Goal: Entertainment & Leisure: Consume media (video, audio)

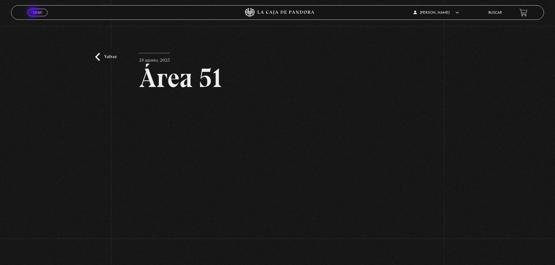
click at [34, 12] on span "Menu" at bounding box center [38, 12] width 10 height 3
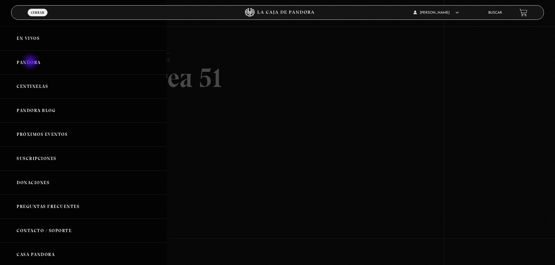
click at [31, 62] on link "Pandora" at bounding box center [83, 63] width 167 height 24
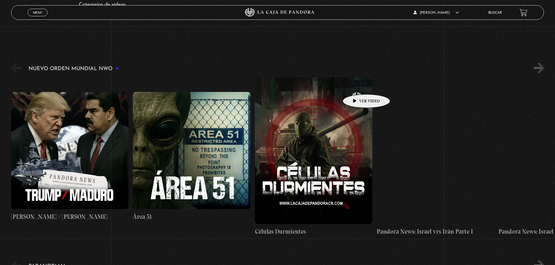
scroll to position [58, 0]
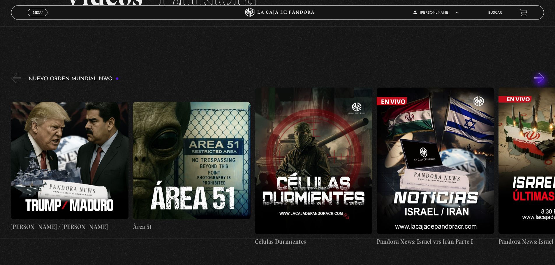
click at [541, 81] on button "»" at bounding box center [539, 78] width 10 height 10
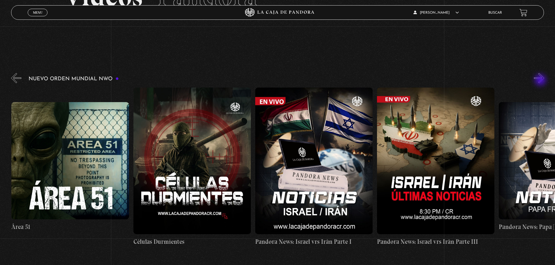
click at [541, 81] on button "»" at bounding box center [539, 78] width 10 height 10
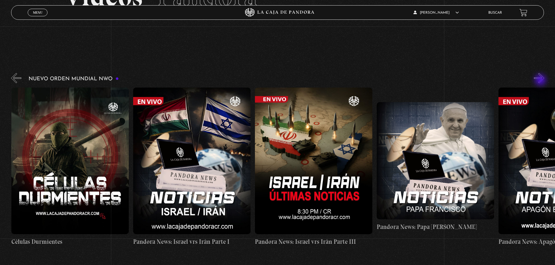
click at [541, 81] on button "»" at bounding box center [539, 78] width 10 height 10
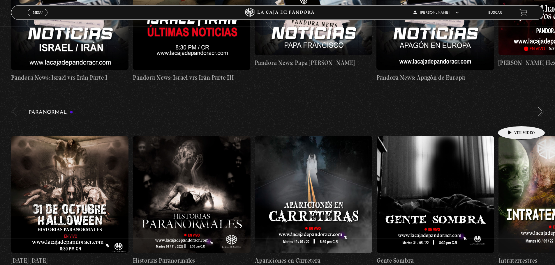
scroll to position [57, 0]
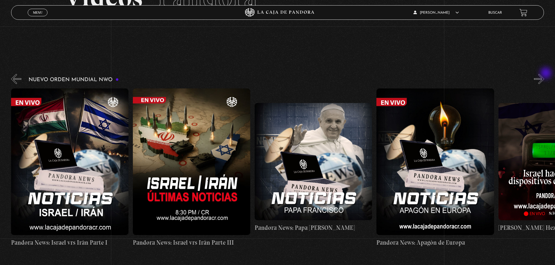
click at [547, 74] on div "Nuevo Orden Mundial NWO 2023" at bounding box center [283, 160] width 544 height 175
click at [540, 80] on button "»" at bounding box center [539, 79] width 10 height 10
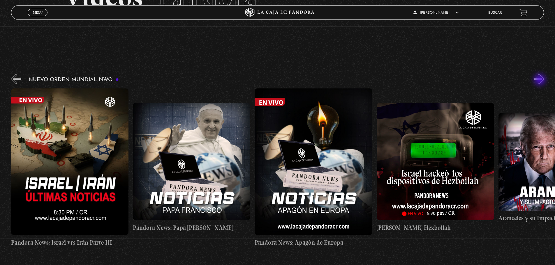
click at [540, 80] on button "»" at bounding box center [539, 79] width 10 height 10
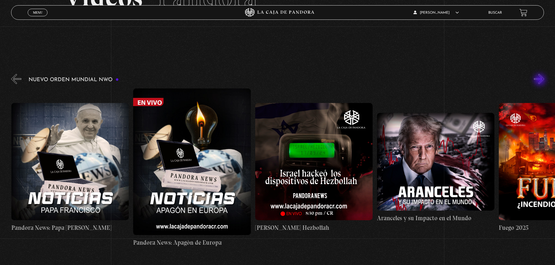
scroll to position [0, 609]
click at [540, 80] on button "»" at bounding box center [539, 79] width 10 height 10
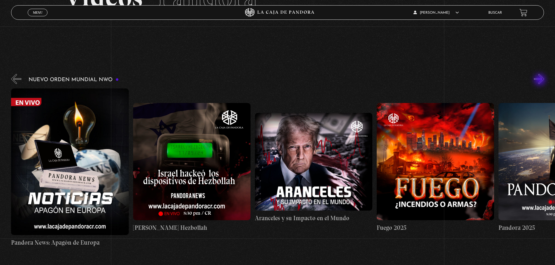
click at [540, 80] on button "»" at bounding box center [539, 79] width 10 height 10
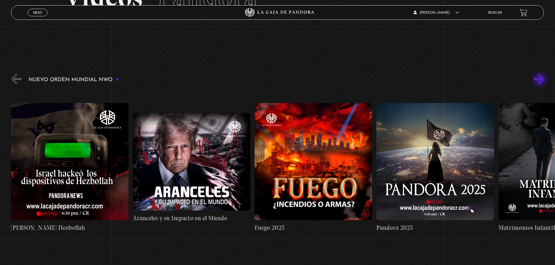
click at [540, 80] on button "»" at bounding box center [539, 79] width 10 height 10
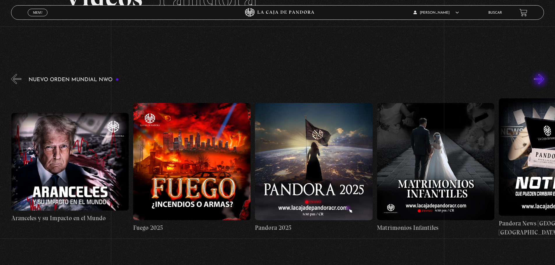
scroll to position [0, 975]
click at [540, 80] on button "»" at bounding box center [539, 79] width 10 height 10
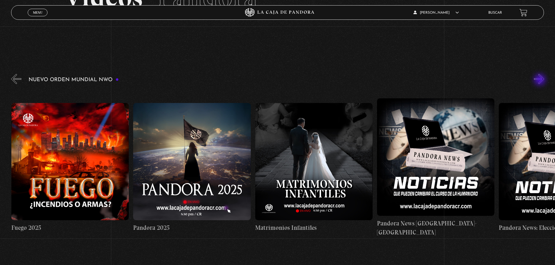
scroll to position [0, 1097]
click at [540, 80] on button "»" at bounding box center [539, 79] width 10 height 10
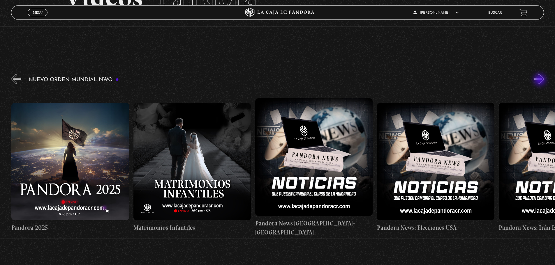
click at [540, 80] on button "»" at bounding box center [539, 79] width 10 height 10
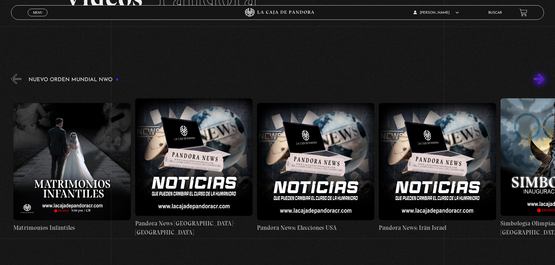
click at [540, 80] on button "»" at bounding box center [539, 79] width 10 height 10
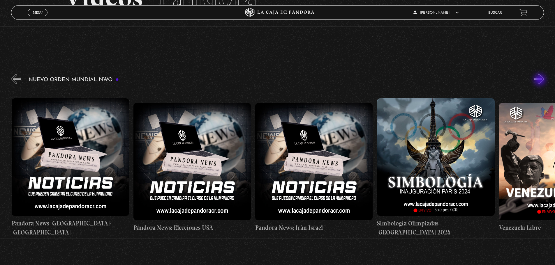
click at [540, 80] on button "»" at bounding box center [539, 79] width 10 height 10
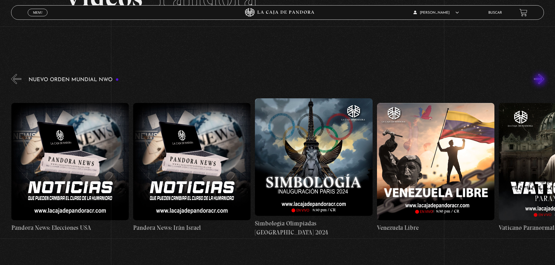
click at [540, 80] on button "»" at bounding box center [539, 79] width 10 height 10
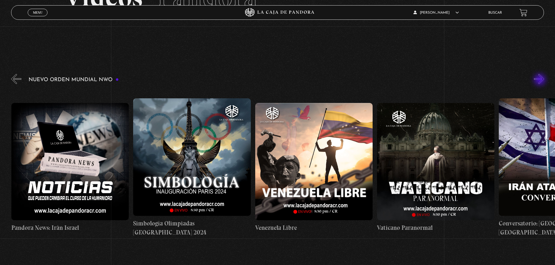
scroll to position [0, 1706]
click at [440, 163] on figure at bounding box center [435, 161] width 117 height 117
click at [421, 154] on figure at bounding box center [435, 161] width 117 height 117
